Goal: Information Seeking & Learning: Find contact information

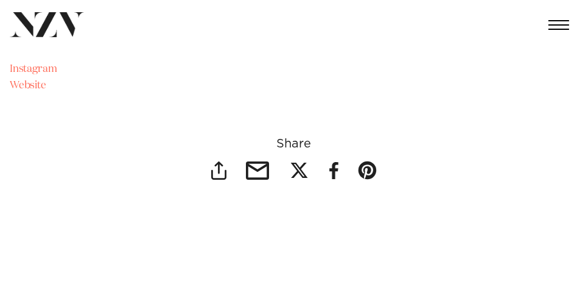
scroll to position [11811, 0]
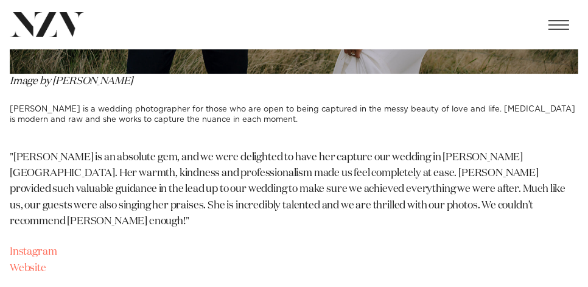
click at [561, 18] on button "button" at bounding box center [558, 25] width 39 height 28
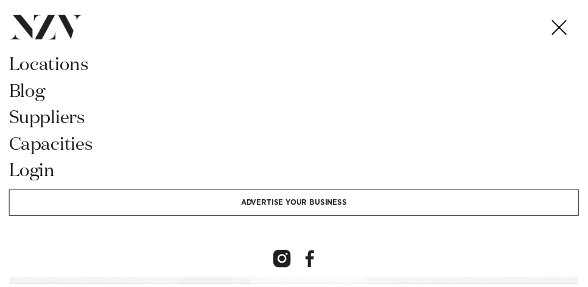
scroll to position [0, 0]
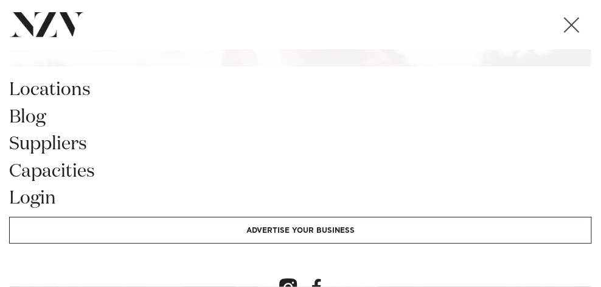
click at [569, 18] on button "button" at bounding box center [571, 25] width 39 height 28
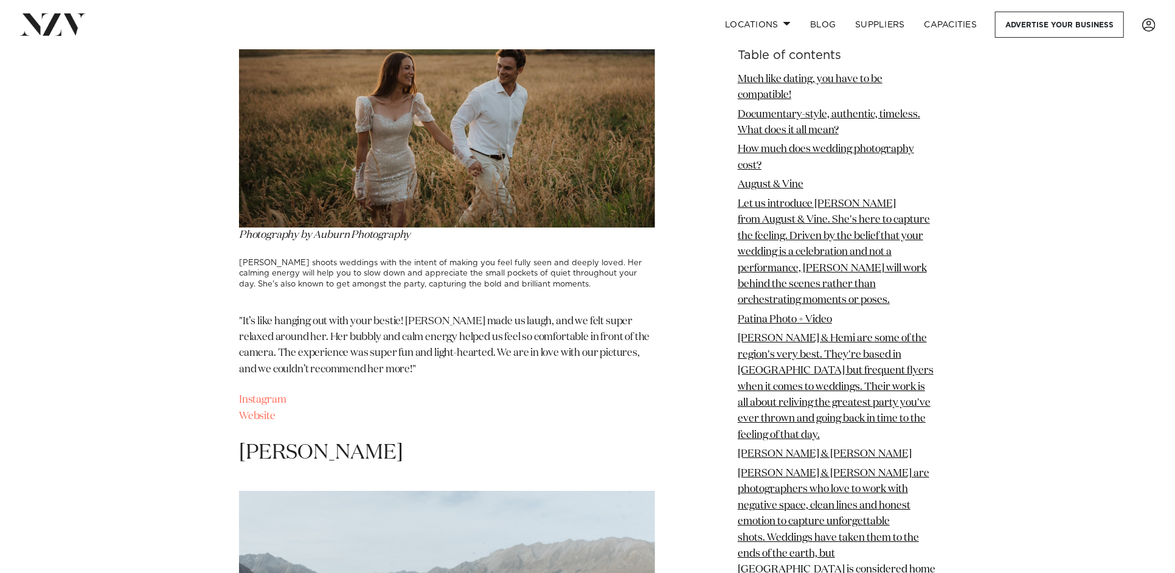
scroll to position [3285, 0]
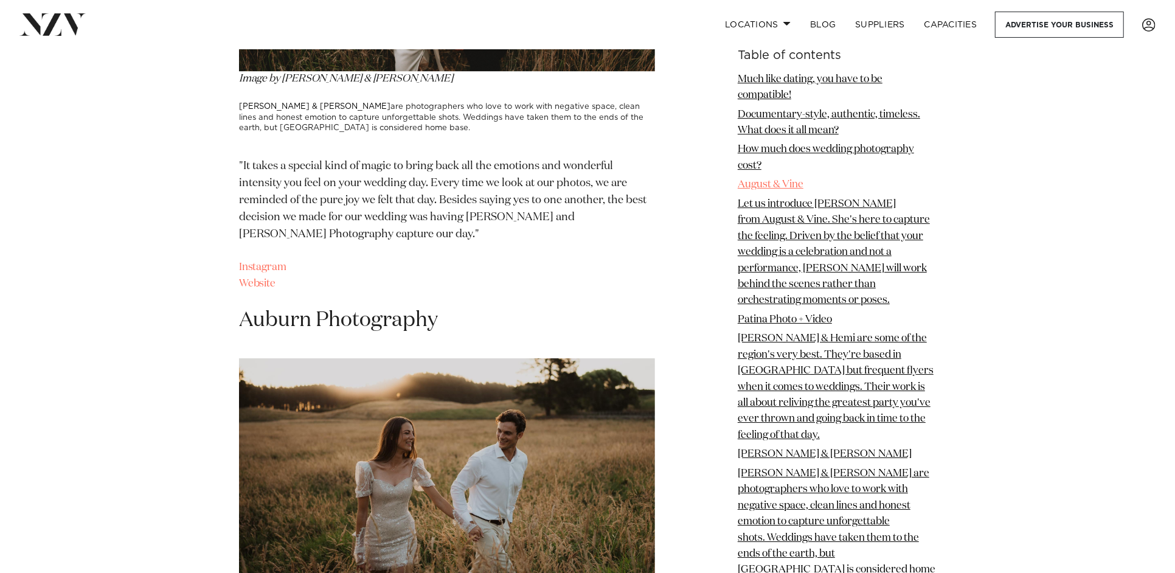
click at [587, 182] on link "August & Vine" at bounding box center [771, 185] width 66 height 10
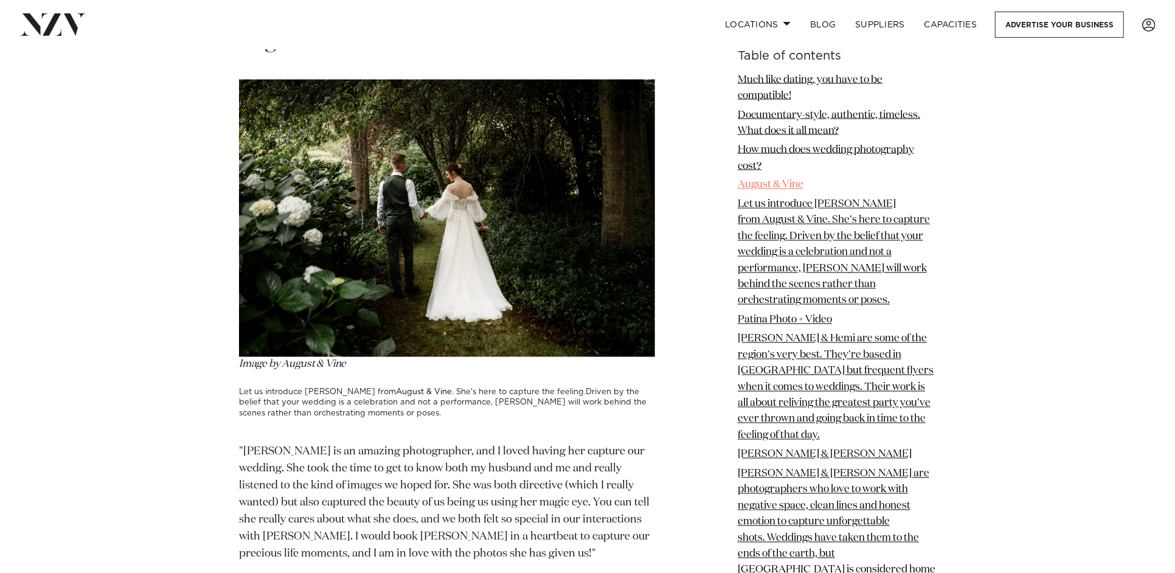
scroll to position [1822, 0]
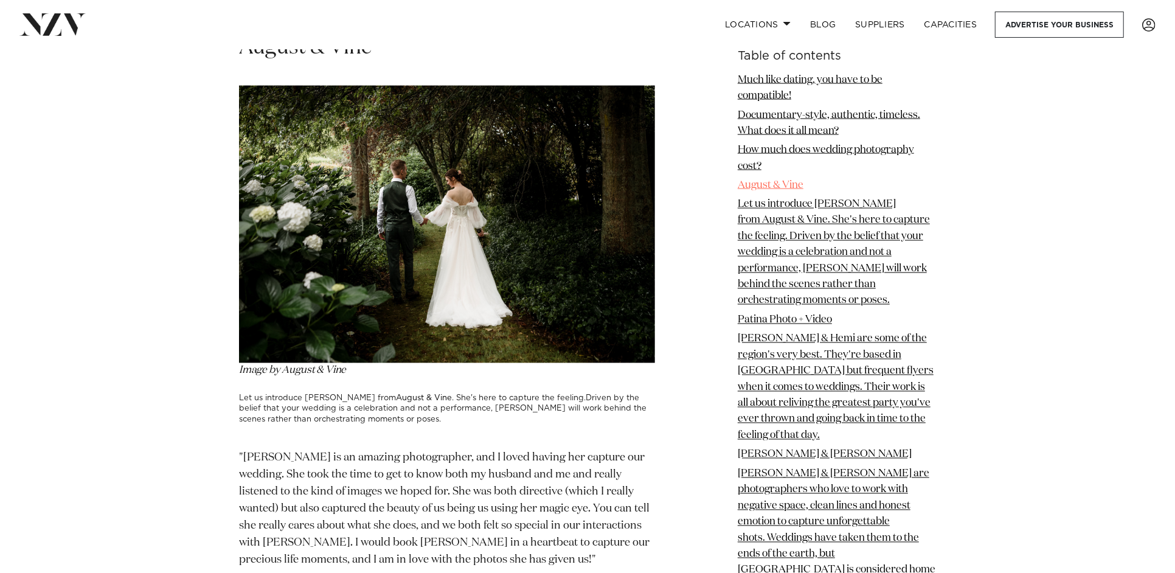
click at [587, 182] on link "August & Vine" at bounding box center [771, 185] width 66 height 10
click at [567, 205] on img at bounding box center [447, 224] width 416 height 277
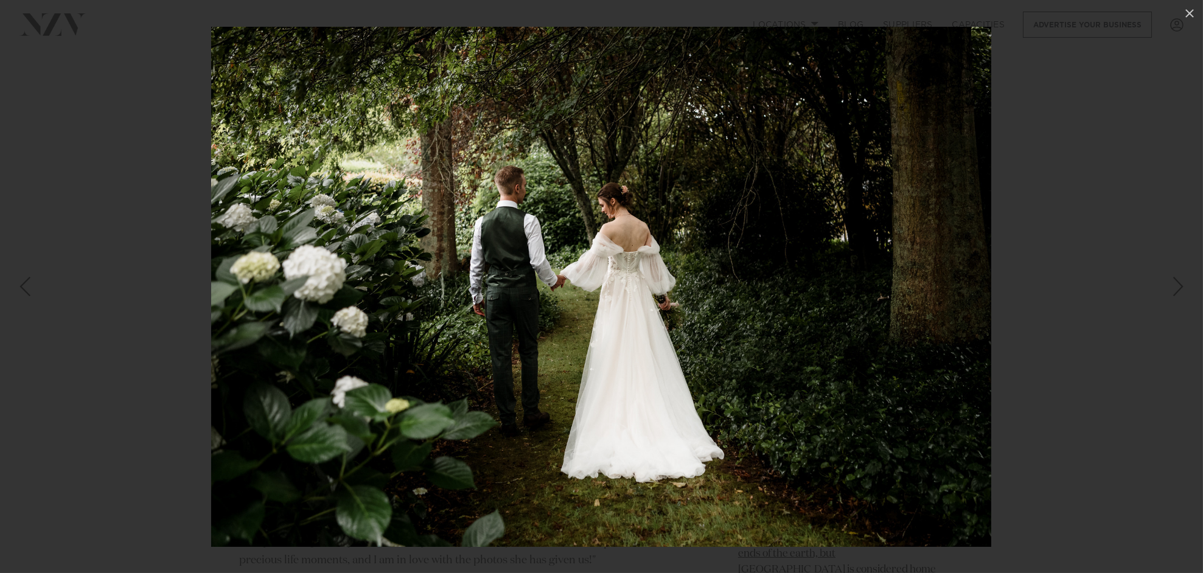
click at [587, 203] on img at bounding box center [601, 287] width 780 height 520
click at [4, 259] on div at bounding box center [601, 286] width 1203 height 573
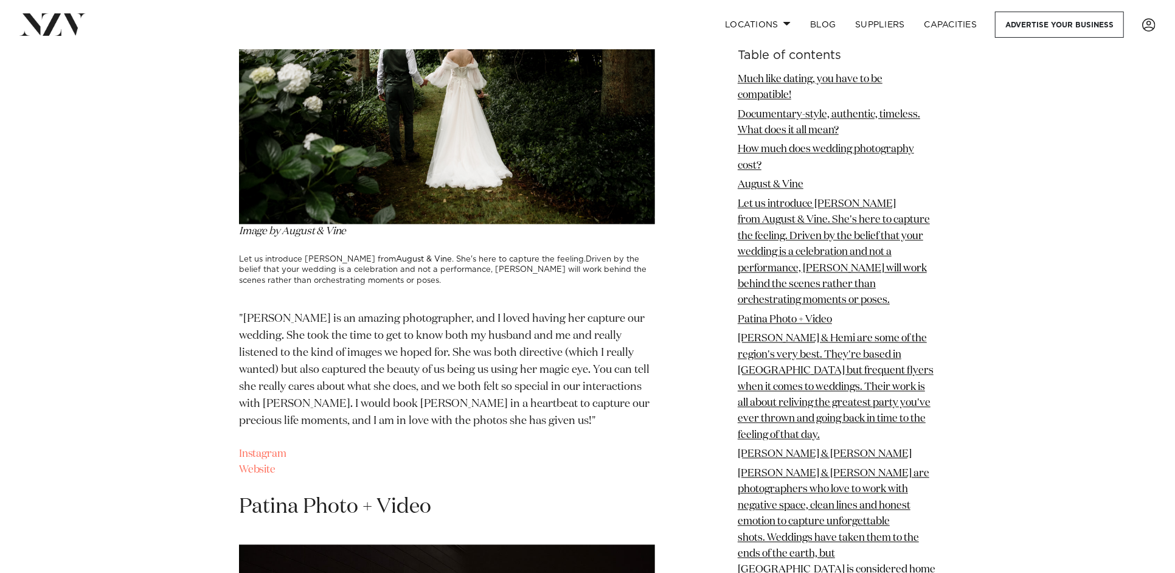
scroll to position [2004, 0]
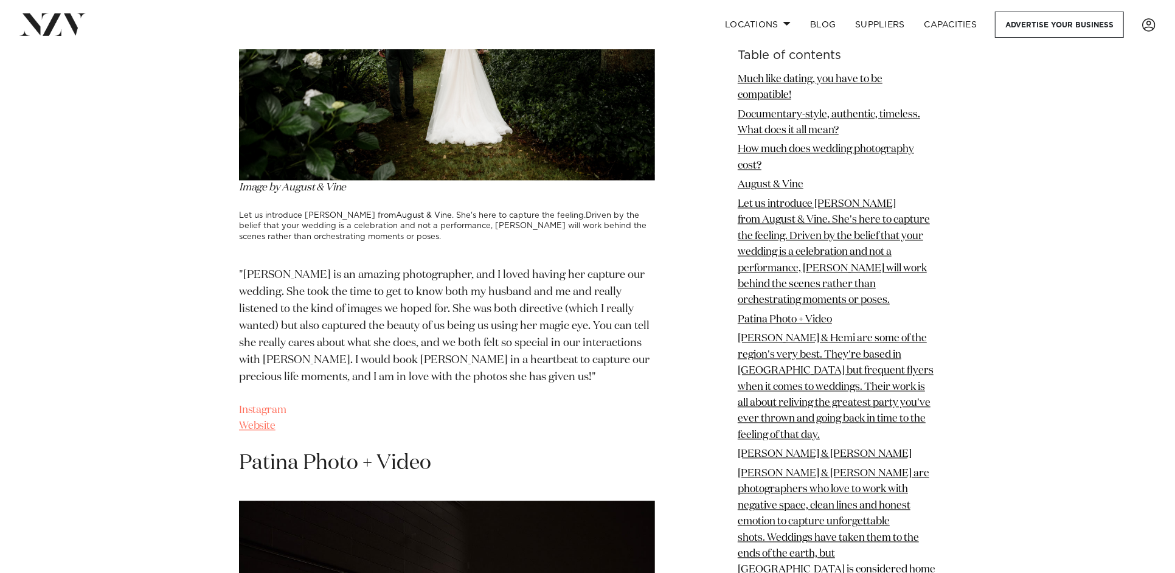
click at [249, 286] on link "Website" at bounding box center [257, 427] width 37 height 10
